Goal: Information Seeking & Learning: Compare options

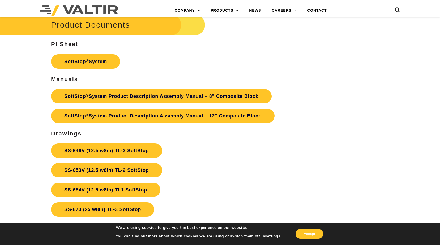
scroll to position [1698, 0]
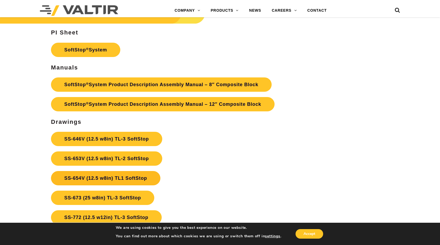
click at [106, 176] on link "SS-654V (12.5 w8in) TL1 SoftStop" at bounding box center [105, 178] width 109 height 14
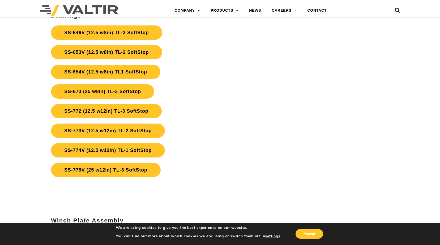
scroll to position [1804, 0]
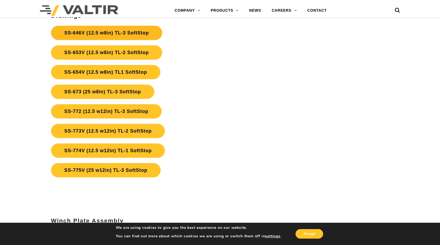
click at [103, 31] on link "SS-646V (12.5 w8in) TL-3 SoftStop" at bounding box center [106, 33] width 111 height 14
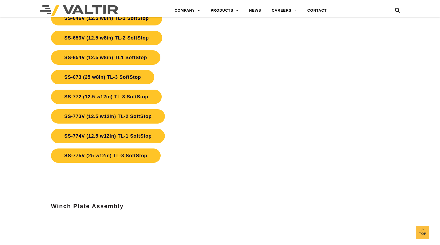
scroll to position [1804, 0]
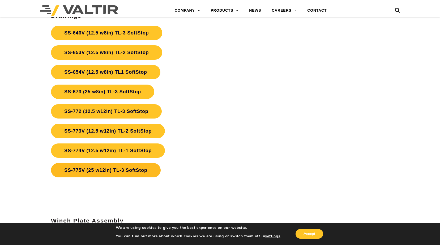
click at [113, 170] on link "SS-775V (25 w12in) TL-3 SoftStop" at bounding box center [106, 170] width 110 height 14
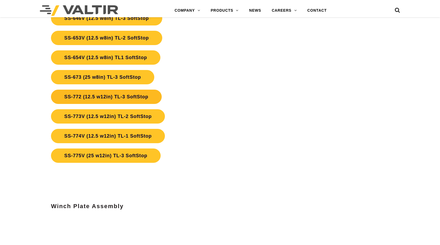
scroll to position [1804, 0]
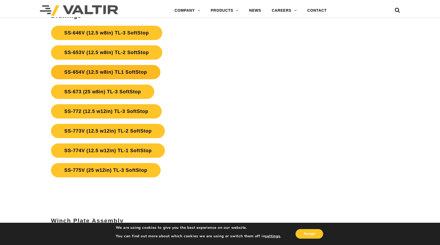
click at [67, 73] on link "SS-654V (12.5 w8in) TL1 SoftStop" at bounding box center [105, 72] width 109 height 14
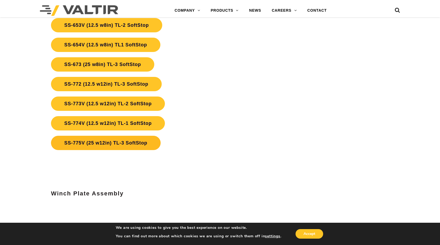
scroll to position [1831, 0]
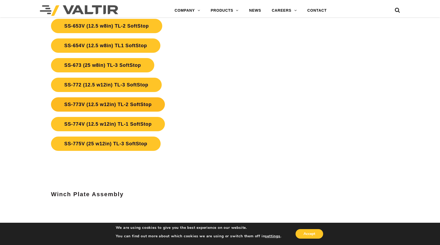
click at [104, 101] on link "SS-773V (12.5 w12in) TL-2 SoftStop" at bounding box center [108, 104] width 114 height 14
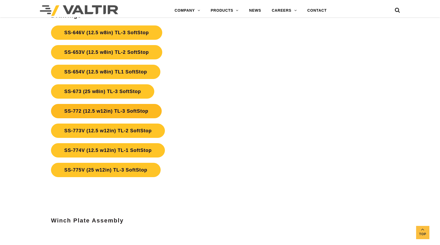
scroll to position [1804, 0]
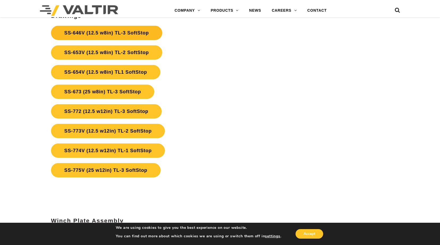
click at [112, 36] on link "SS-646V (12.5 w8in) TL-3 SoftStop" at bounding box center [106, 33] width 111 height 14
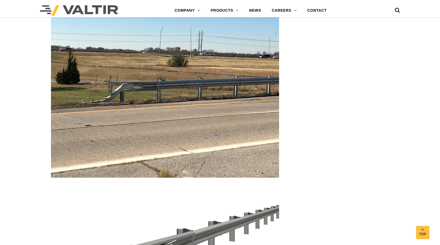
scroll to position [1088, 0]
